Goal: Information Seeking & Learning: Learn about a topic

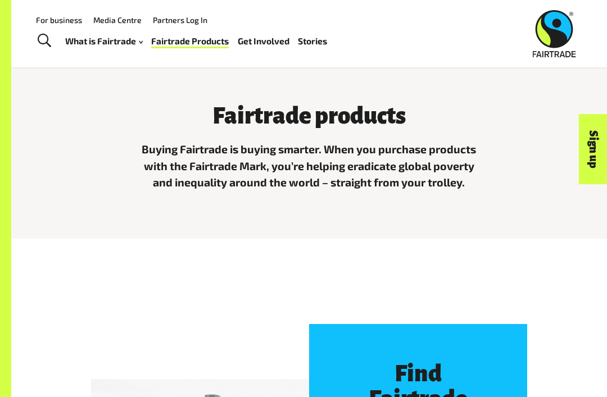
scroll to position [297, 0]
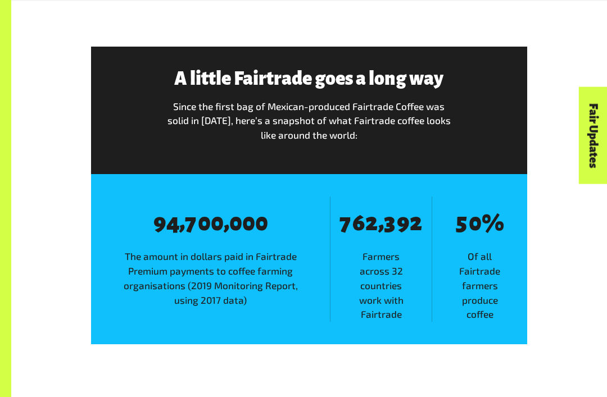
scroll to position [1575, 0]
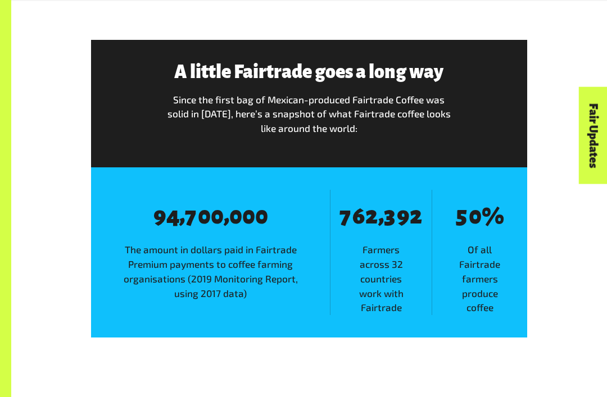
click at [253, 352] on div "A little Fairtrade goes a long way Since the first bag of Mexican-produced Fair…" at bounding box center [308, 189] width 595 height 370
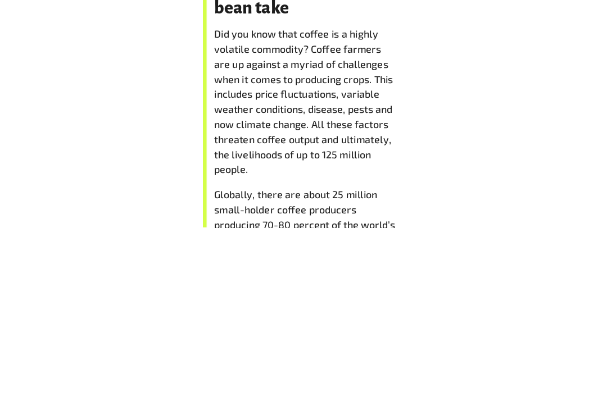
scroll to position [1204, 0]
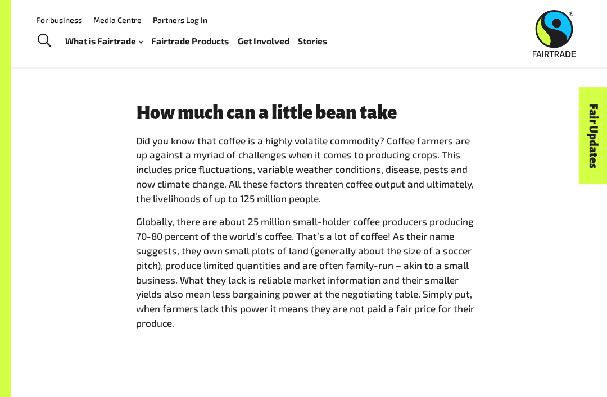
click at [471, 124] on h3 "How much can a little bean take" at bounding box center [309, 113] width 346 height 20
click at [504, 129] on div "How much can a little bean take Did you know that coffee is a highly volatile c…" at bounding box center [308, 221] width 539 height 236
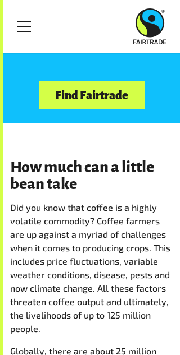
scroll to position [1079, 0]
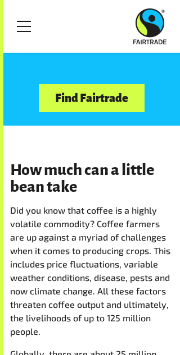
click at [115, 320] on p "Did you know that coffee is a highly volatile commodity? Coffee farmers are up …" at bounding box center [91, 271] width 163 height 135
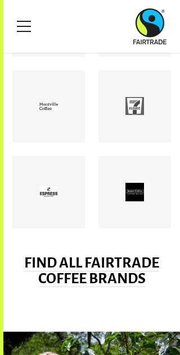
scroll to position [535, 0]
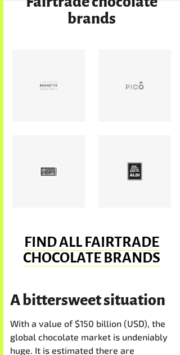
scroll to position [559, 0]
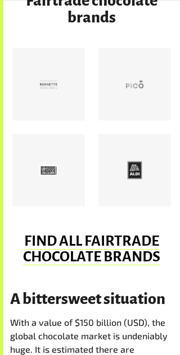
click at [143, 244] on link "FIND ALL FAIRTRADE CHOCOLATE BRANDS" at bounding box center [91, 250] width 137 height 32
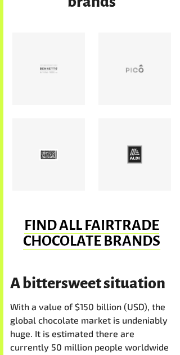
scroll to position [562, 0]
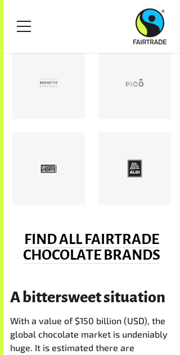
click at [134, 241] on link "FIND ALL FAIRTRADE CHOCOLATE BRANDS" at bounding box center [91, 248] width 137 height 32
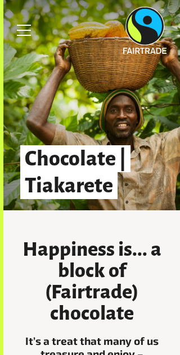
scroll to position [0, 0]
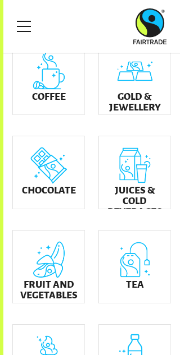
click at [54, 115] on div "Coffee" at bounding box center [48, 78] width 71 height 72
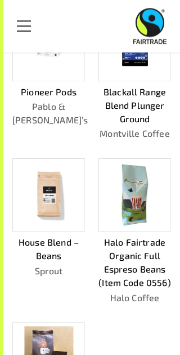
scroll to position [713, 0]
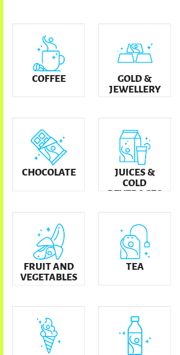
click at [156, 181] on h5 "Juices & Cold Beverages" at bounding box center [134, 183] width 54 height 32
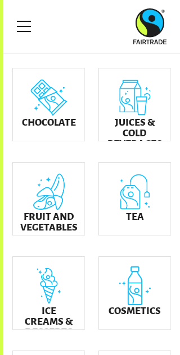
scroll to position [512, 0]
click at [137, 45] on h5 "Gold & Jewellery" at bounding box center [134, 34] width 53 height 21
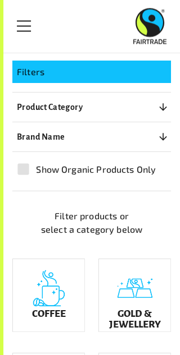
scroll to position [216, 0]
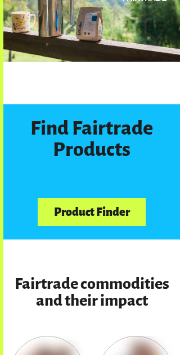
scroll to position [493, 0]
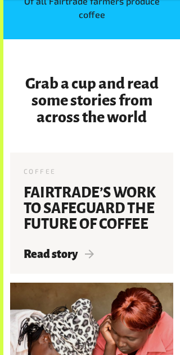
scroll to position [2153, 0]
click at [147, 89] on h3 "Grab a cup and read some stories from across the world" at bounding box center [91, 100] width 163 height 51
click at [130, 85] on h3 "Grab a cup and read some stories from across the world" at bounding box center [91, 100] width 163 height 51
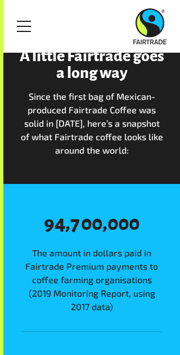
click at [126, 95] on span "Since the first bag of Mexican-produced Fairtrade Coffee was solid in [DATE], h…" at bounding box center [92, 123] width 142 height 65
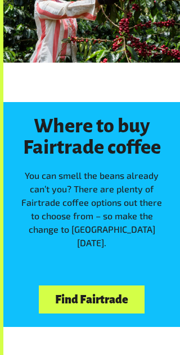
click at [117, 125] on h3 "Where to buy Fairtrade coffee" at bounding box center [91, 137] width 149 height 43
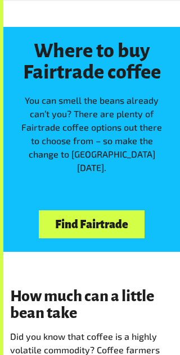
scroll to position [970, 0]
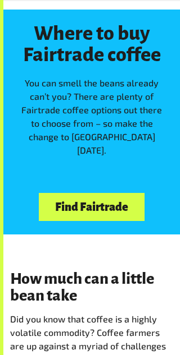
click at [89, 194] on link "Find Fairtrade" at bounding box center [91, 208] width 105 height 29
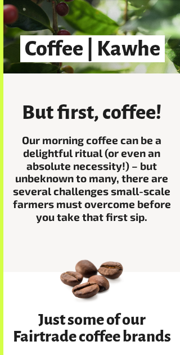
click at [117, 306] on img at bounding box center [91, 277] width 69 height 69
click at [89, 332] on h3 "Just some of our Fairtrade coffee brands" at bounding box center [91, 329] width 163 height 34
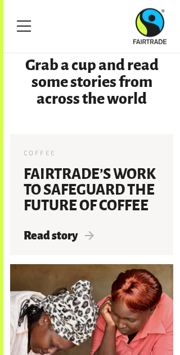
scroll to position [2172, 0]
click at [133, 167] on h3 "Fairtrade’s Work To Safeguard The Future Of Coffee" at bounding box center [92, 190] width 136 height 47
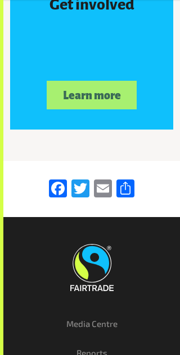
scroll to position [1763, 0]
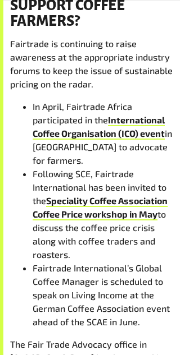
scroll to position [1155, 0]
